Goal: Task Accomplishment & Management: Use online tool/utility

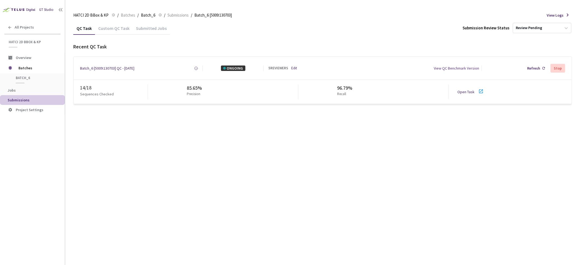
click at [105, 22] on div "Custom QC Task" at bounding box center [114, 28] width 38 height 12
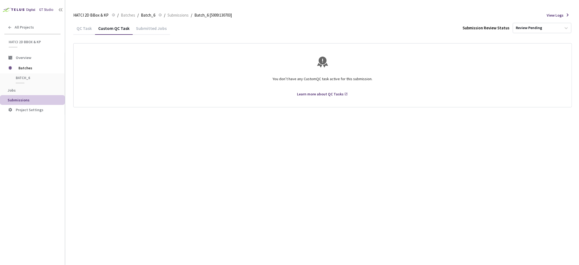
click at [140, 25] on div "Submitted Jobs" at bounding box center [151, 28] width 37 height 12
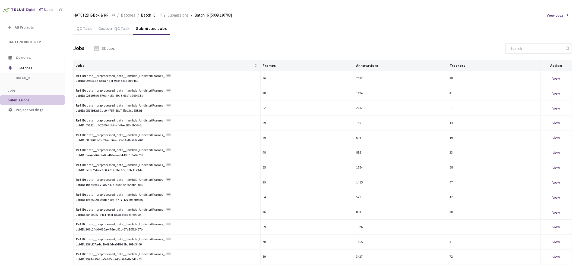
click at [80, 28] on div "QC Task" at bounding box center [84, 30] width 22 height 9
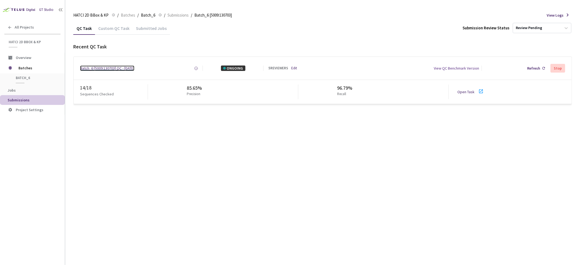
click at [109, 69] on div "Batch_6 [5009:130703] QC - [DATE]" at bounding box center [107, 67] width 54 height 5
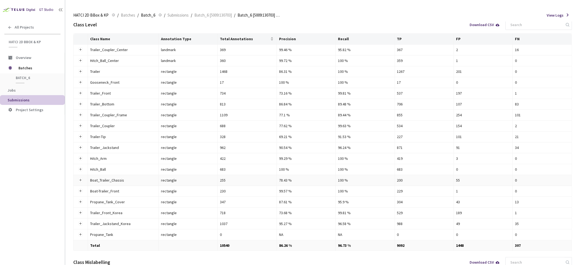
scroll to position [73, 0]
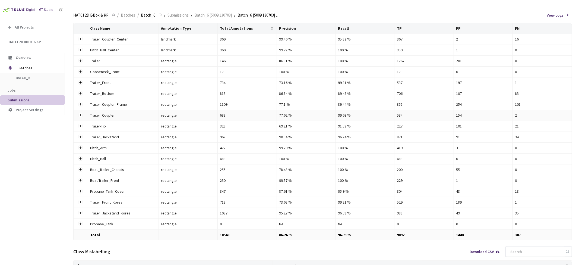
click at [232, 115] on div "688" at bounding box center [247, 115] width 54 height 6
click at [80, 116] on button "Expand row" at bounding box center [81, 115] width 4 height 4
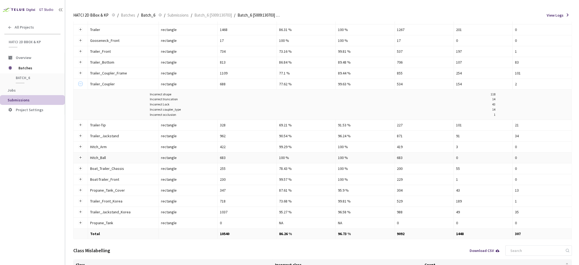
scroll to position [133, 0]
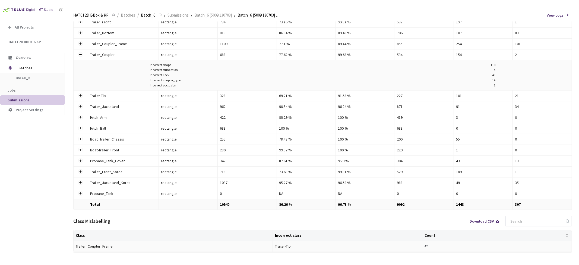
click at [140, 245] on td "Trailer_Coupler_Frame" at bounding box center [173, 246] width 199 height 11
click at [296, 243] on div "Trailer-Tip" at bounding box center [305, 246] width 60 height 6
click at [292, 246] on div "Trailer-Tip" at bounding box center [305, 246] width 60 height 6
click at [89, 244] on div "Trailer_Coupler_Frame" at bounding box center [106, 246] width 60 height 6
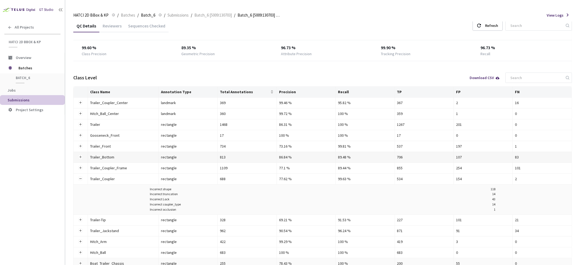
scroll to position [0, 0]
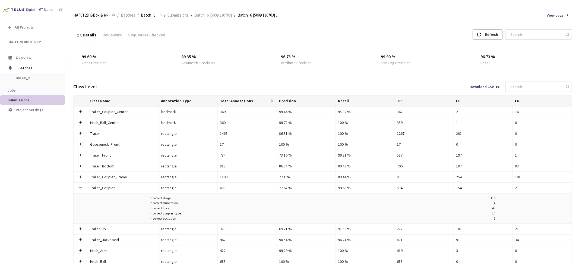
click at [99, 34] on div "Reviewers" at bounding box center [112, 36] width 26 height 9
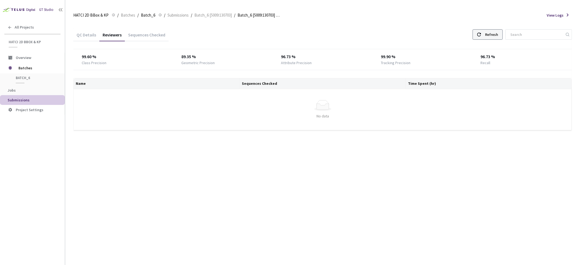
click at [495, 37] on div "Refresh" at bounding box center [491, 35] width 13 height 10
